Goal: Information Seeking & Learning: Find contact information

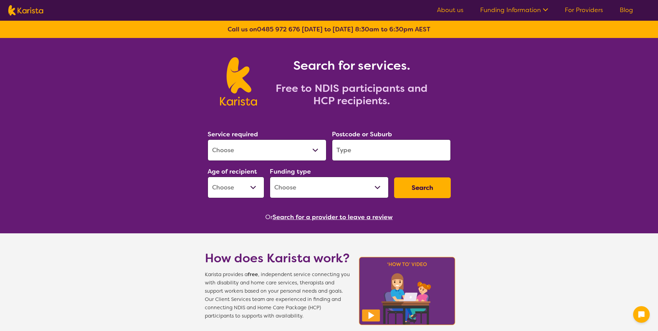
click at [348, 151] on input "search" at bounding box center [391, 149] width 119 height 21
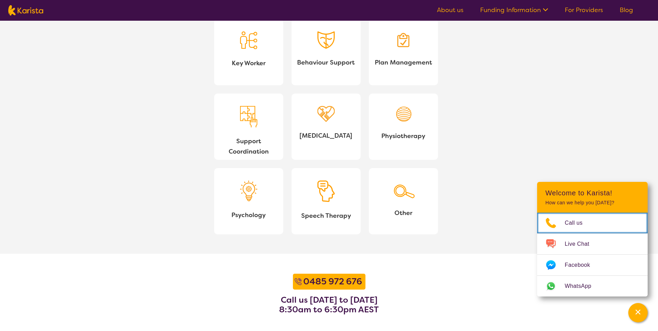
scroll to position [725, 0]
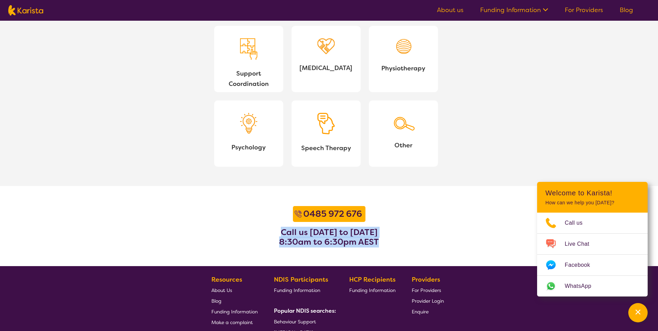
drag, startPoint x: 395, startPoint y: 245, endPoint x: 231, endPoint y: 204, distance: 168.9
click at [237, 204] on section "0485 972 676 Call us Monday to Friday 8:30am to 6:30pm AEST" at bounding box center [329, 226] width 658 height 80
click at [176, 212] on section "0485 972 676 Call us Monday to Friday 8:30am to 6:30pm AEST" at bounding box center [329, 226] width 658 height 80
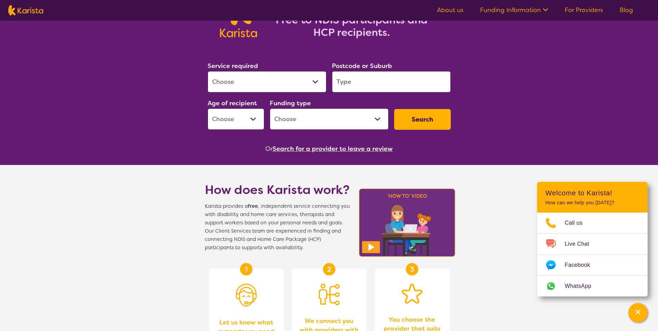
scroll to position [32, 0]
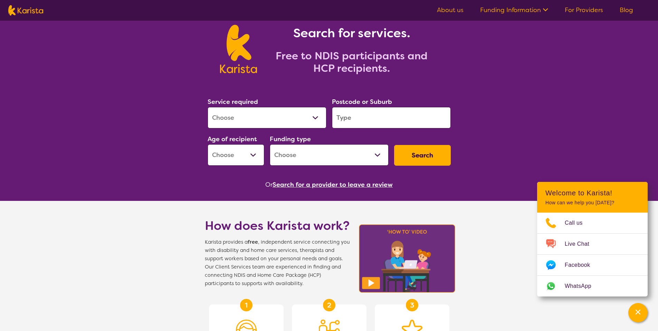
click at [368, 121] on input "search" at bounding box center [391, 117] width 119 height 21
paste input "5082"
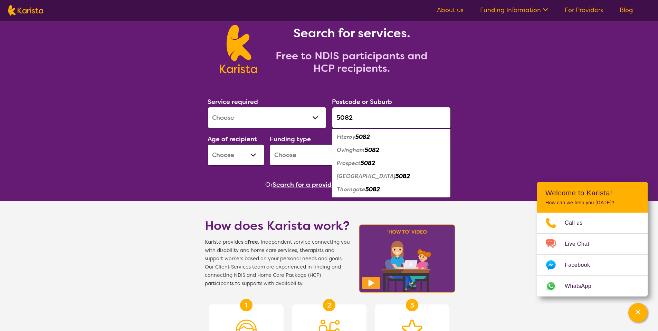
type input "5082"
click at [285, 119] on select "Allied Health Assistant Assessment (ADHD or Autism) Behaviour support Counselli…" at bounding box center [266, 117] width 119 height 21
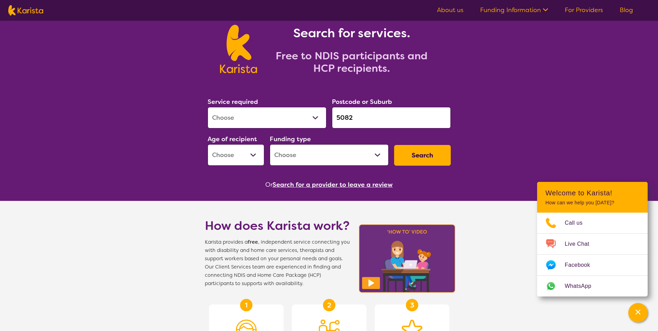
select select "Psychology"
click at [207, 107] on select "Allied Health Assistant Assessment (ADHD or Autism) Behaviour support Counselli…" at bounding box center [266, 117] width 119 height 21
click at [240, 154] on select "Early Childhood - 0 to 9 Child - 10 to 11 Adolescent - 12 to 17 Adult - 18 to 6…" at bounding box center [235, 154] width 57 height 21
select select "AD"
click at [207, 144] on select "Early Childhood - 0 to 9 Child - 10 to 11 Adolescent - 12 to 17 Adult - 18 to 6…" at bounding box center [235, 154] width 57 height 21
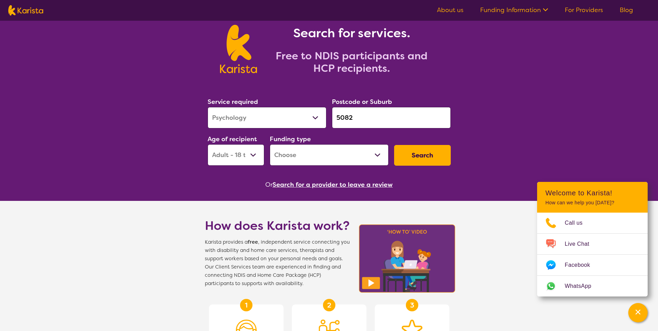
click at [330, 156] on select "Home Care Package (HCP) National Disability Insurance Scheme (NDIS) I don't know" at bounding box center [329, 154] width 119 height 21
select select "NDIS"
click at [270, 144] on select "Home Care Package (HCP) National Disability Insurance Scheme (NDIS) I don't know" at bounding box center [329, 154] width 119 height 21
click at [403, 153] on button "Search" at bounding box center [422, 155] width 57 height 21
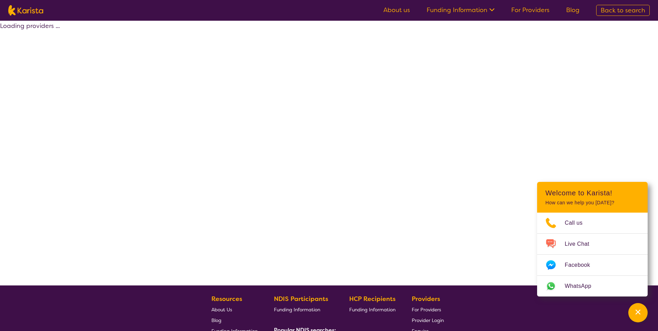
select select "by_score"
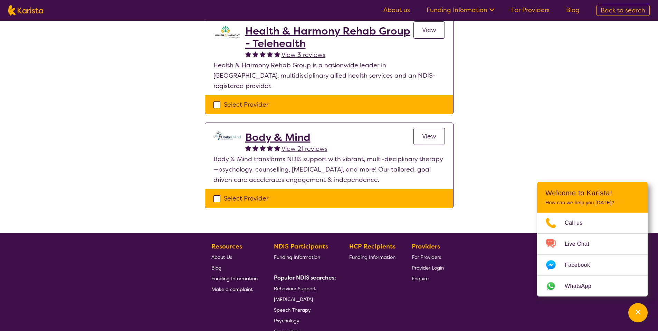
scroll to position [414, 0]
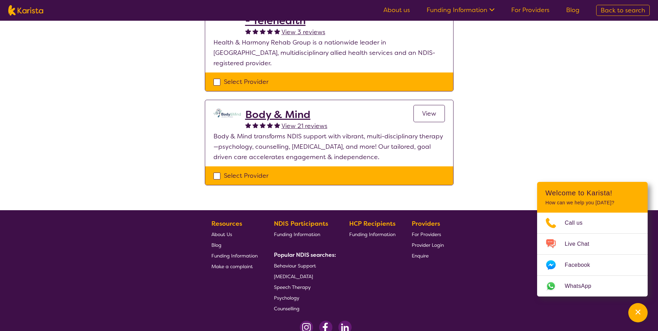
drag, startPoint x: 215, startPoint y: 126, endPoint x: 395, endPoint y: 146, distance: 181.7
click at [395, 146] on p "Body & Mind transforms NDIS support with vibrant, multi-disciplinary therapy—ps…" at bounding box center [328, 146] width 231 height 31
click at [644, 312] on div "Channel Menu" at bounding box center [638, 312] width 14 height 15
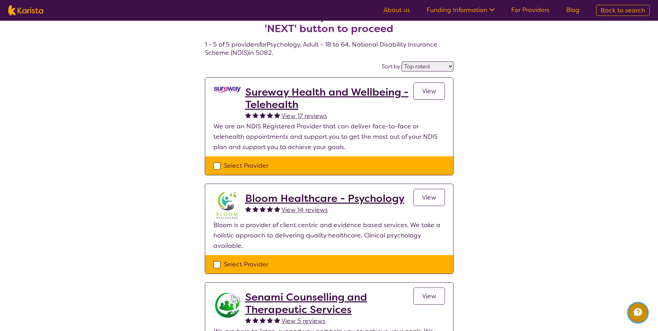
scroll to position [0, 0]
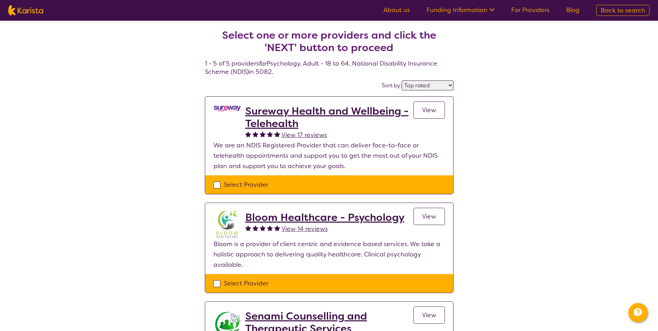
click at [81, 101] on div "Select one or more providers and click the 'NEXT' button to proceed 1 - 5 of 5 …" at bounding box center [329, 323] width 658 height 604
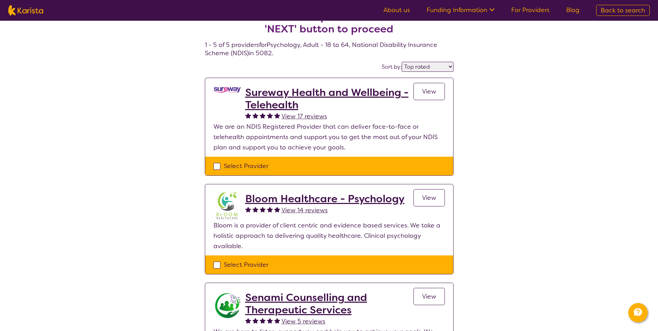
scroll to position [35, 0]
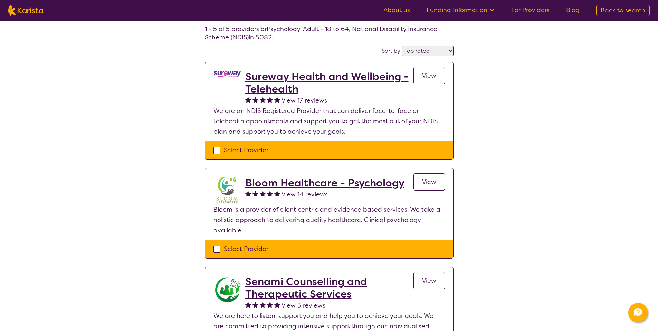
drag, startPoint x: 287, startPoint y: 80, endPoint x: 151, endPoint y: 126, distance: 143.8
click at [106, 123] on div "Select one or more providers and click the 'NEXT' button to proceed 1 - 5 of 5 …" at bounding box center [329, 288] width 658 height 604
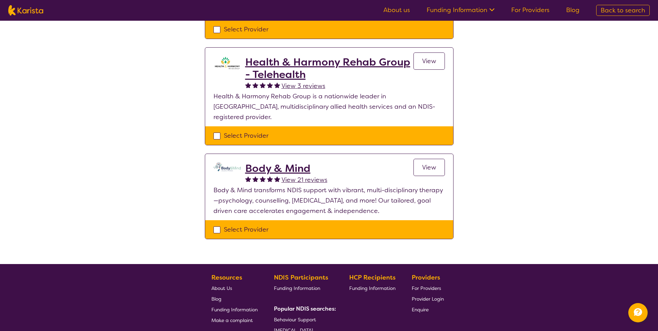
scroll to position [414, 0]
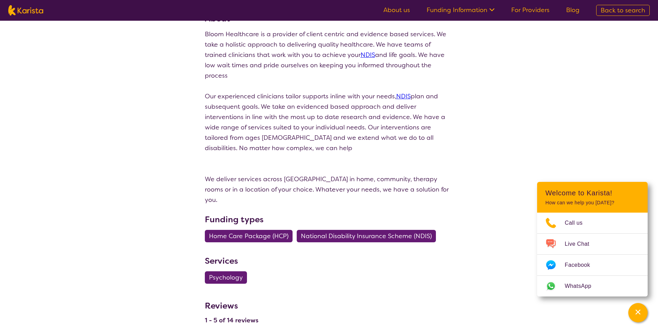
scroll to position [104, 0]
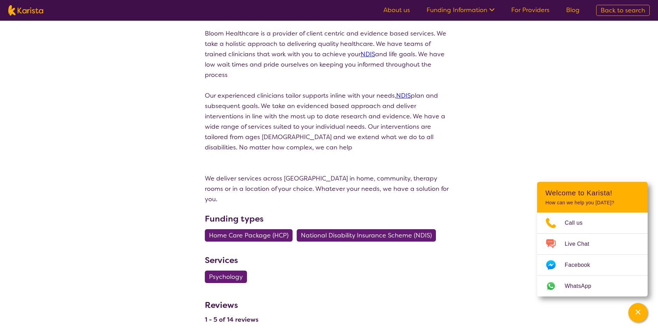
click at [647, 317] on div "search results Bloom Healthcare - Psychology View 14 reviews Review this provid…" at bounding box center [329, 292] width 658 height 750
click at [642, 316] on div "Channel Menu" at bounding box center [638, 312] width 14 height 15
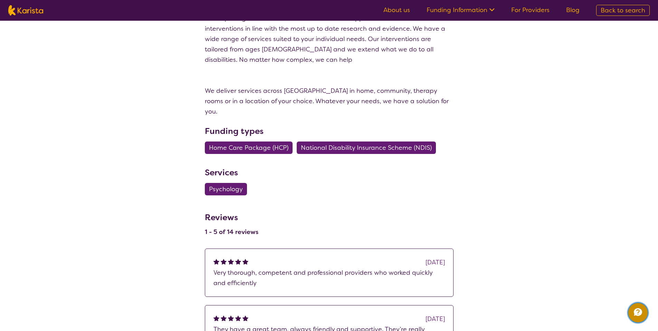
scroll to position [242, 0]
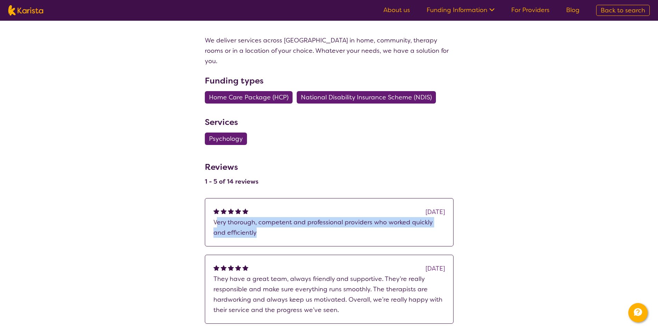
drag, startPoint x: 215, startPoint y: 201, endPoint x: 264, endPoint y: 217, distance: 51.1
click at [264, 217] on p "Very thorough, competent and professional providers who worked quickly and effi…" at bounding box center [328, 227] width 231 height 21
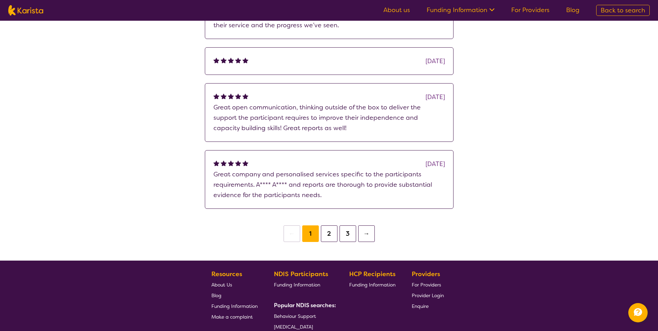
scroll to position [464, 0]
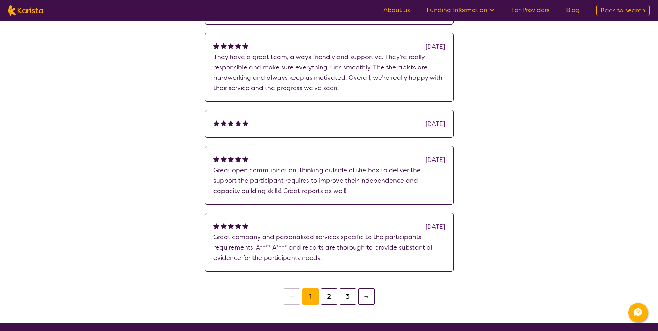
drag, startPoint x: 447, startPoint y: 206, endPoint x: 394, endPoint y: 207, distance: 53.2
click at [394, 213] on div "3 years ago Great company and personalised services specific to the participant…" at bounding box center [329, 242] width 249 height 59
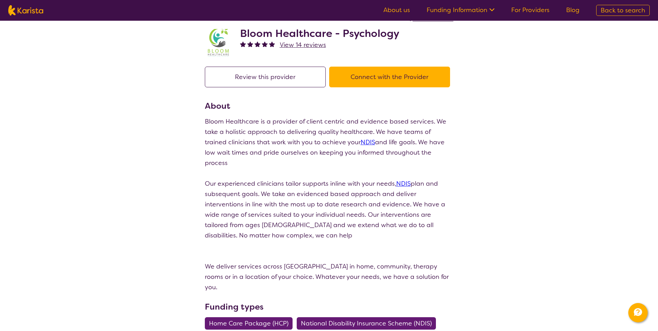
scroll to position [0, 0]
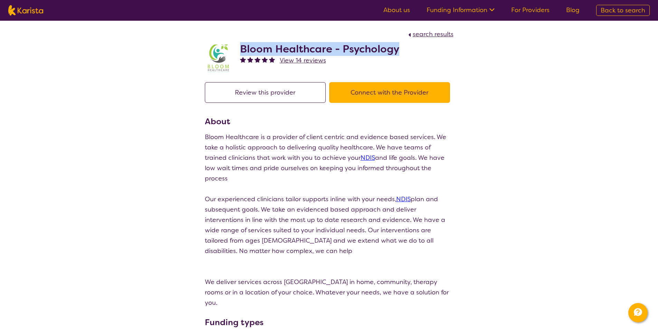
drag, startPoint x: 242, startPoint y: 44, endPoint x: 400, endPoint y: 52, distance: 158.3
click at [400, 52] on div "Bloom Healthcare - Psychology View 14 reviews" at bounding box center [329, 56] width 249 height 35
copy h2 "Bloom Healthcare - Psychology"
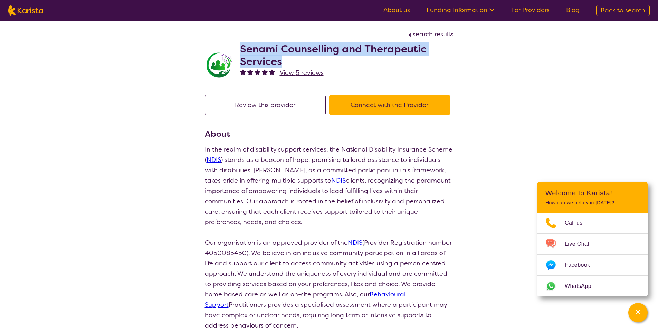
drag, startPoint x: 242, startPoint y: 48, endPoint x: 291, endPoint y: 61, distance: 50.9
click at [291, 61] on h2 "Senami Counselling and Therapeutic Services" at bounding box center [346, 55] width 213 height 25
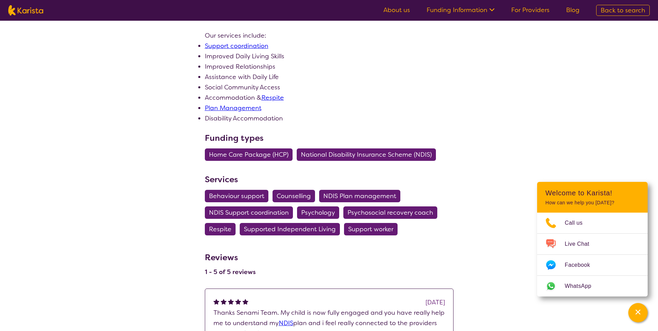
scroll to position [345, 0]
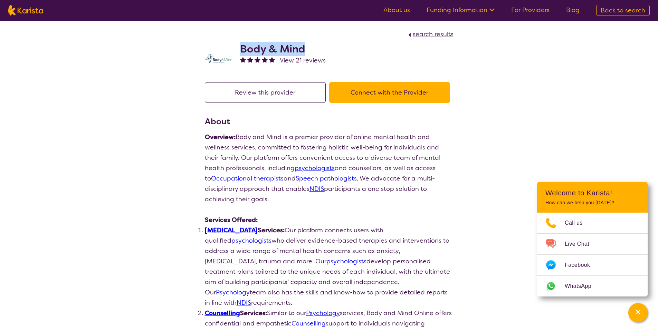
drag, startPoint x: 240, startPoint y: 48, endPoint x: 307, endPoint y: 45, distance: 67.4
click at [307, 45] on h2 "Body & Mind" at bounding box center [283, 49] width 86 height 12
copy h2 "Body & Mind"
